Goal: Task Accomplishment & Management: Manage account settings

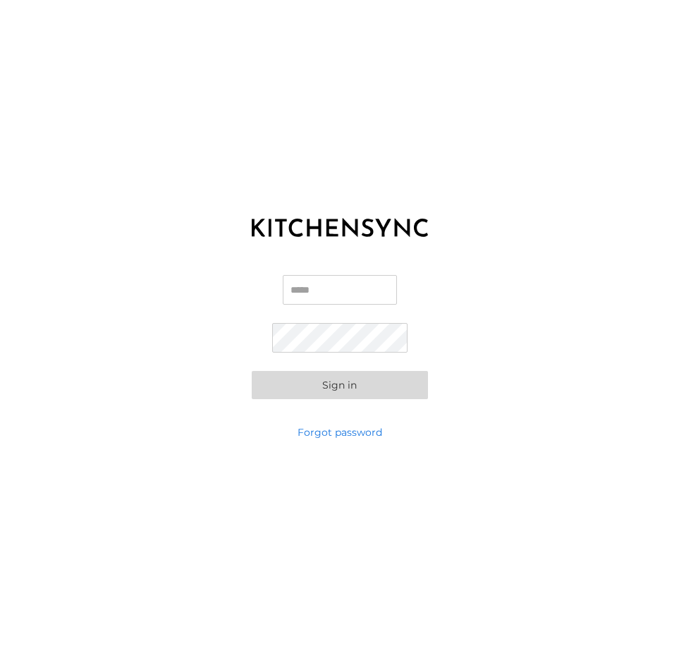
click at [323, 297] on input "Email" at bounding box center [340, 290] width 114 height 30
type input "**********"
click at [355, 385] on button "Sign in" at bounding box center [340, 385] width 176 height 28
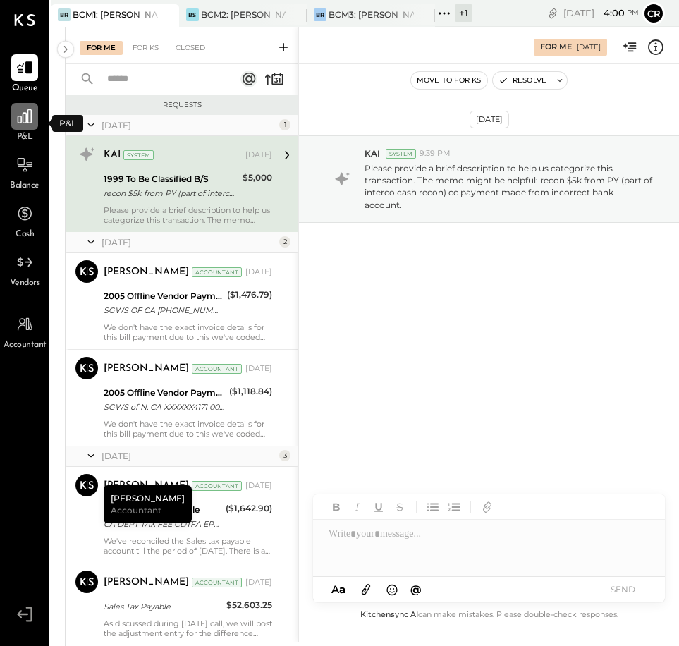
click at [28, 118] on icon at bounding box center [25, 116] width 14 height 14
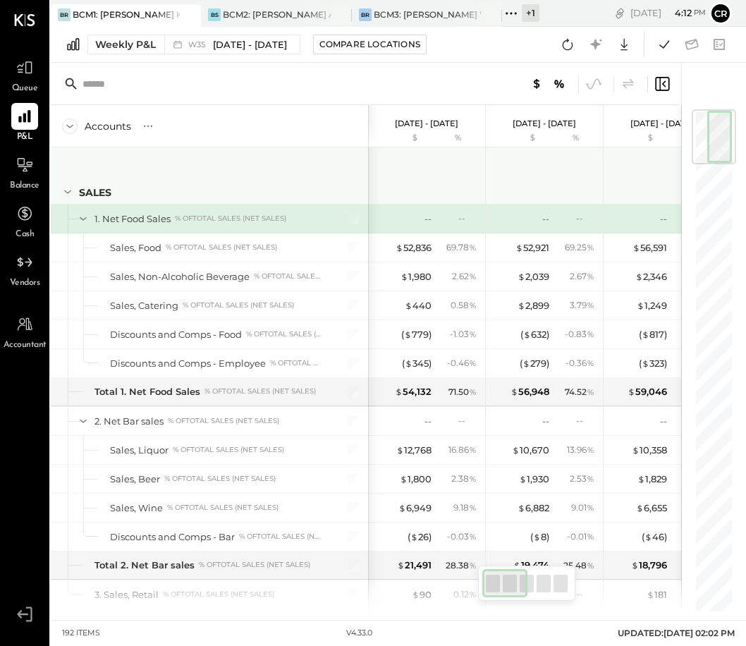
click at [68, 191] on icon at bounding box center [68, 192] width 16 height 16
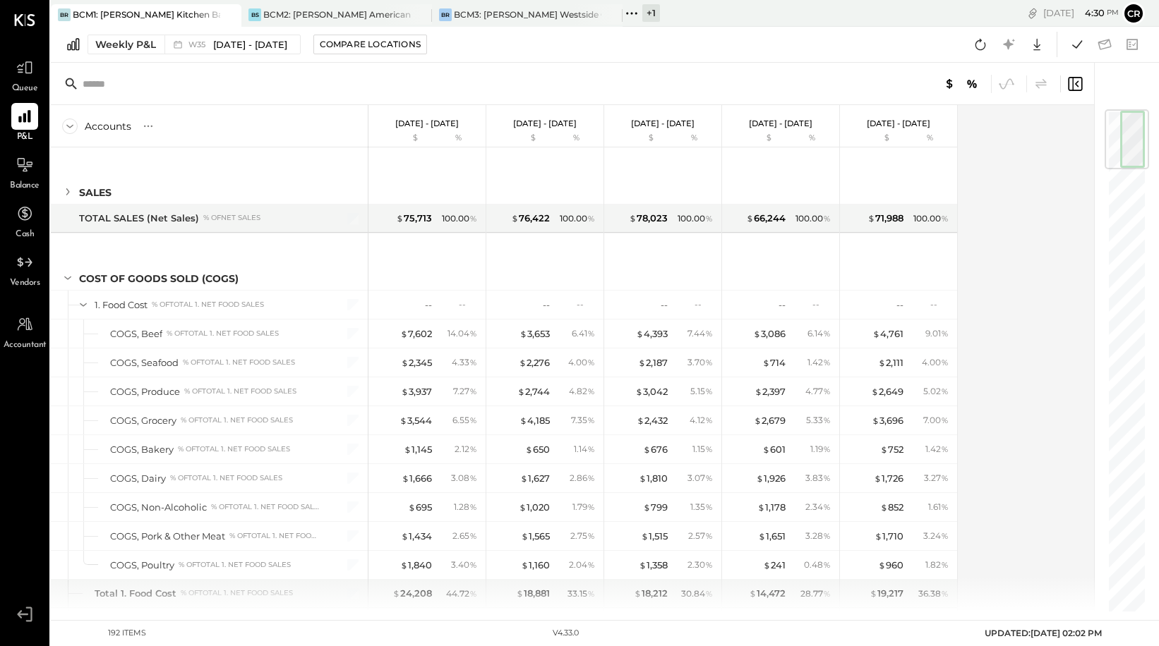
click at [73, 44] on icon at bounding box center [73, 45] width 17 height 16
click at [105, 45] on div "Weekly P&L" at bounding box center [125, 44] width 61 height 14
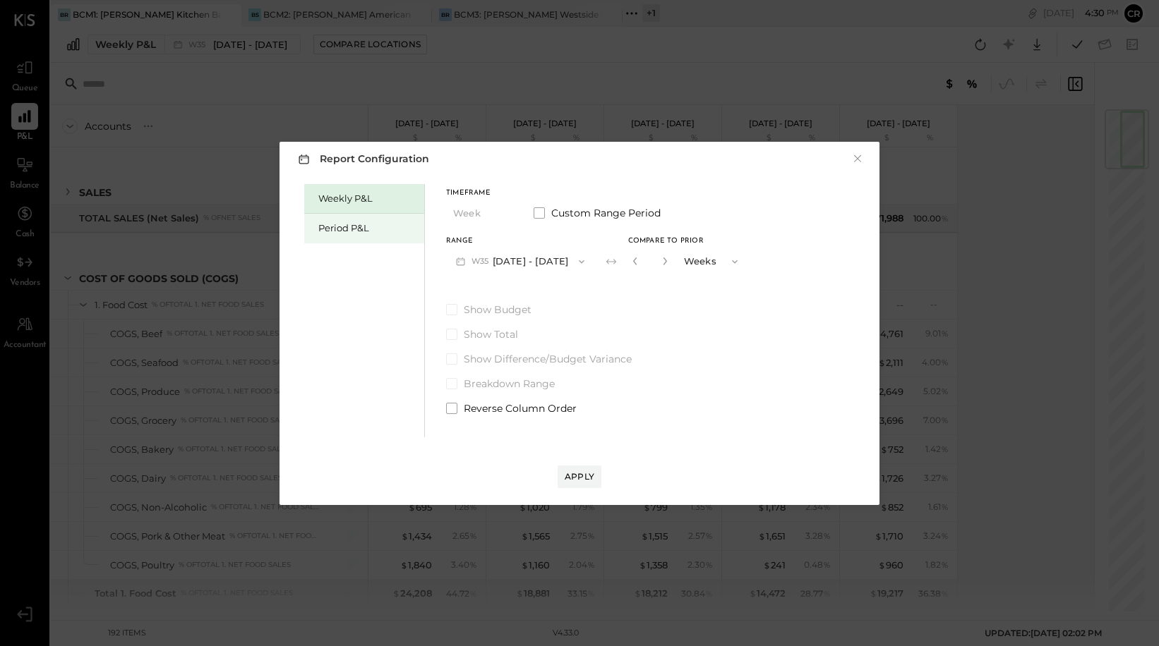
click at [351, 233] on div "Period P&L" at bounding box center [367, 228] width 99 height 13
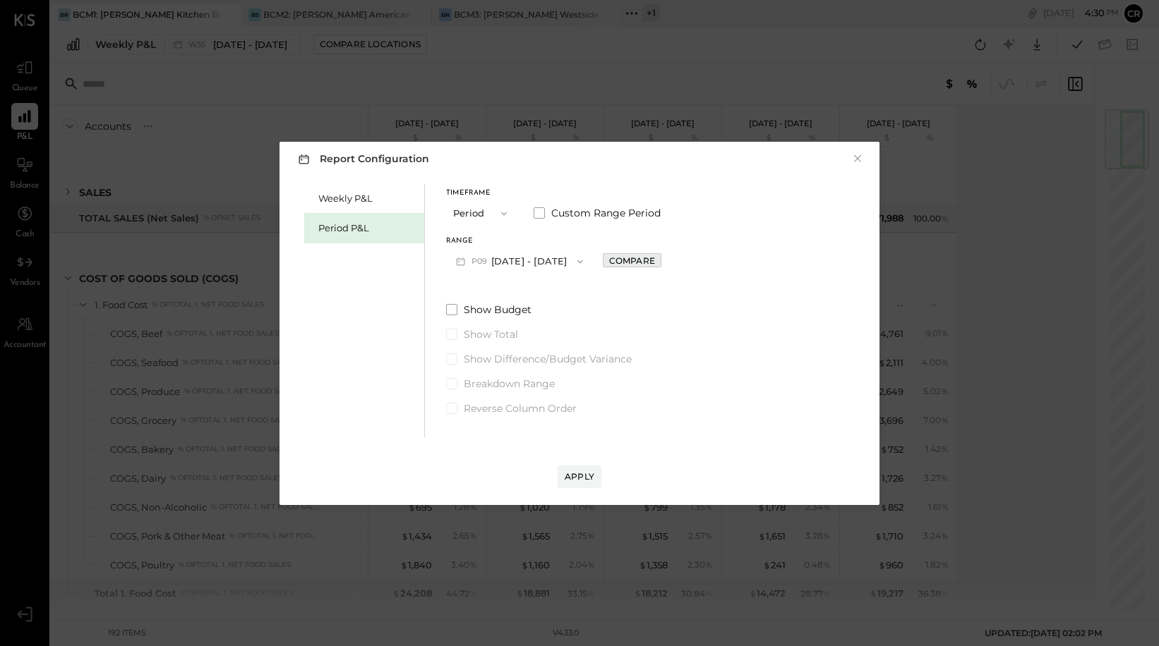
click at [654, 258] on div "Compare" at bounding box center [632, 261] width 46 height 12
click at [665, 260] on icon "button" at bounding box center [663, 262] width 4 height 8
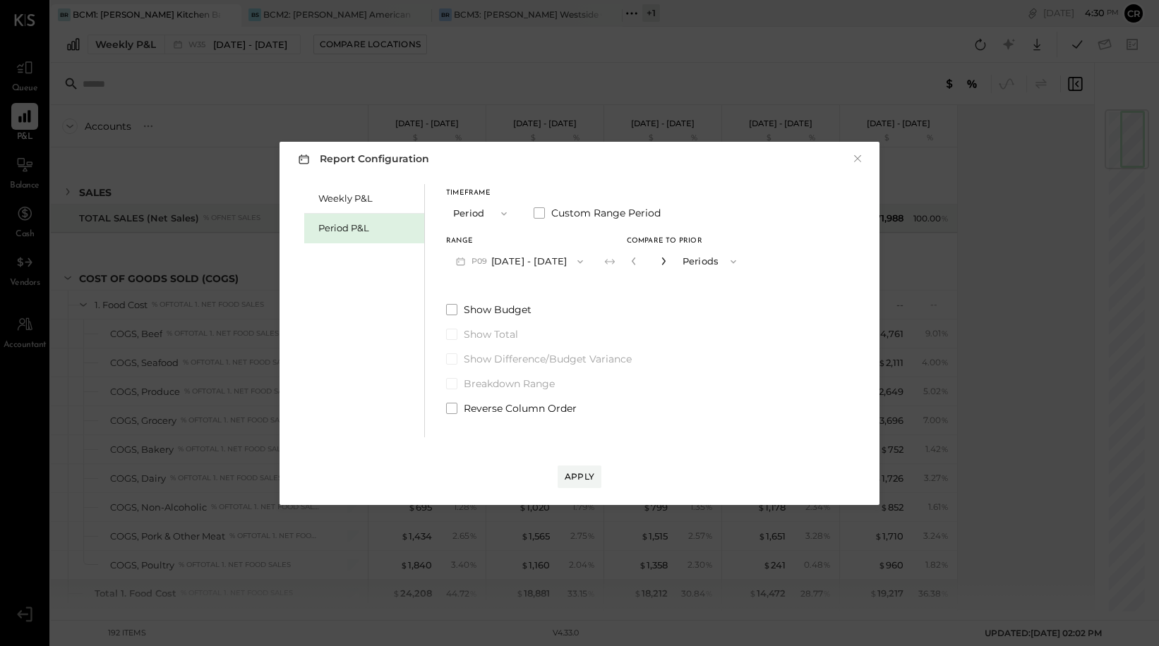
type input "*"
click at [577, 473] on div "Apply" at bounding box center [579, 477] width 30 height 12
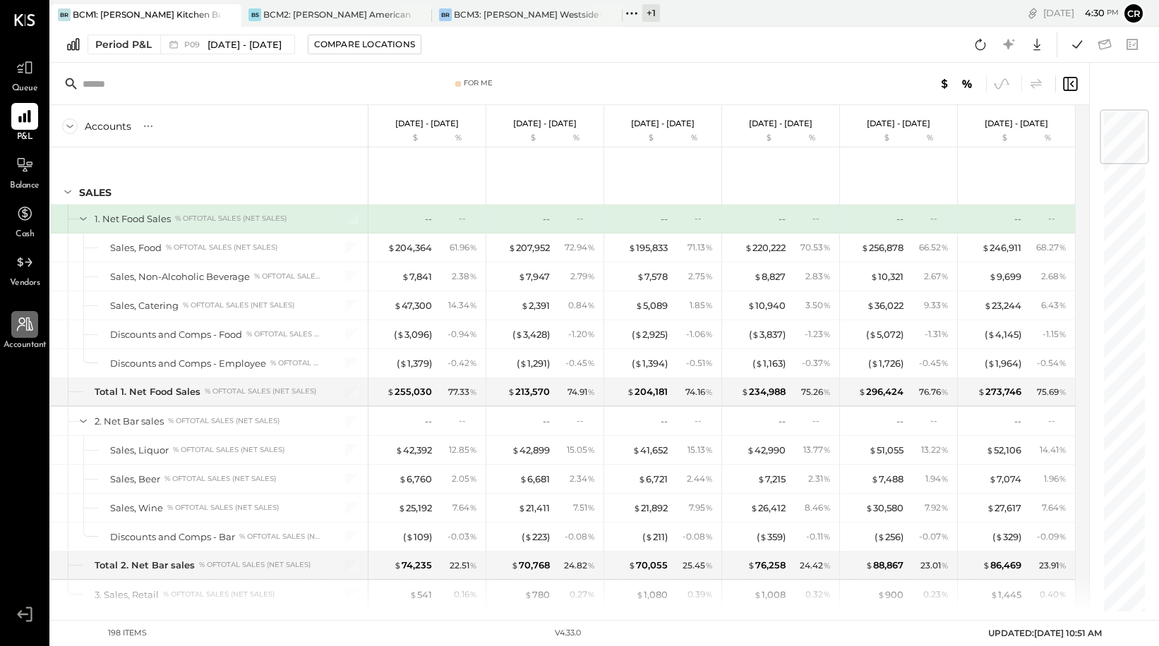
click at [27, 332] on icon at bounding box center [25, 324] width 18 height 18
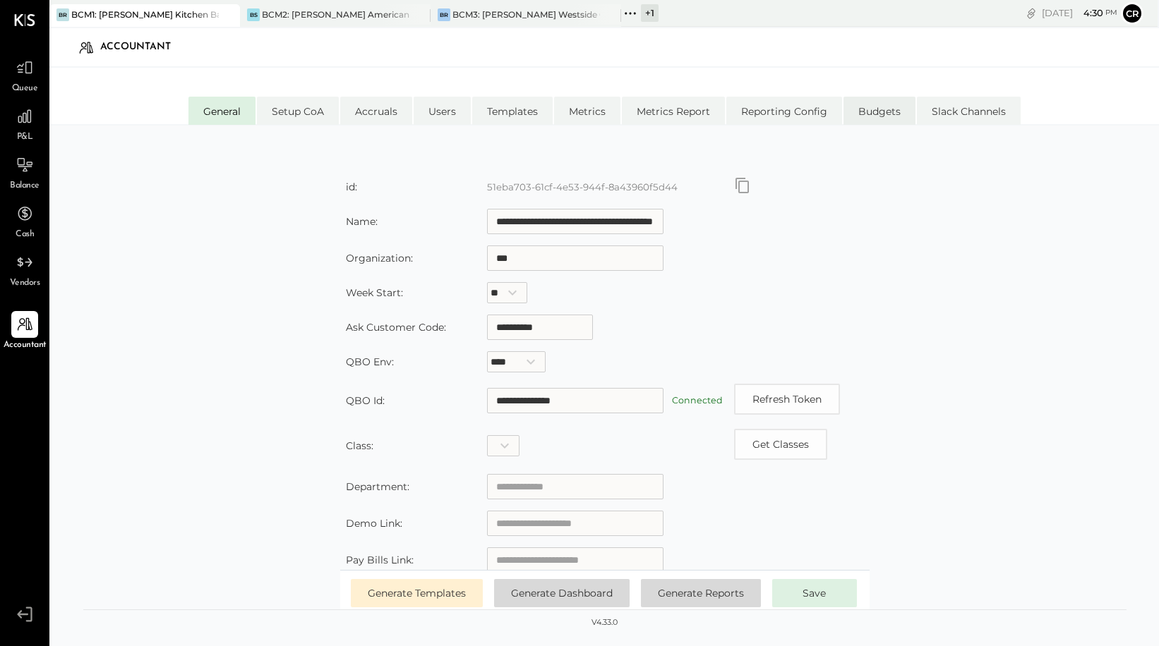
click at [679, 112] on li "Budgets" at bounding box center [879, 111] width 72 height 28
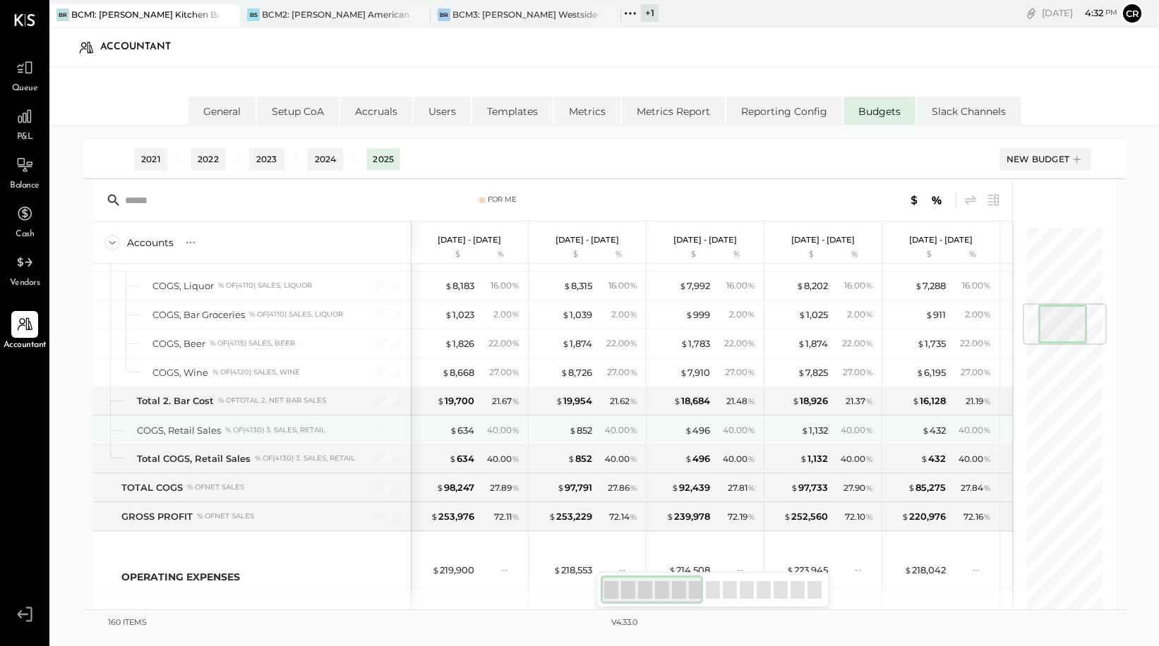
scroll to position [586, 0]
